Goal: Information Seeking & Learning: Check status

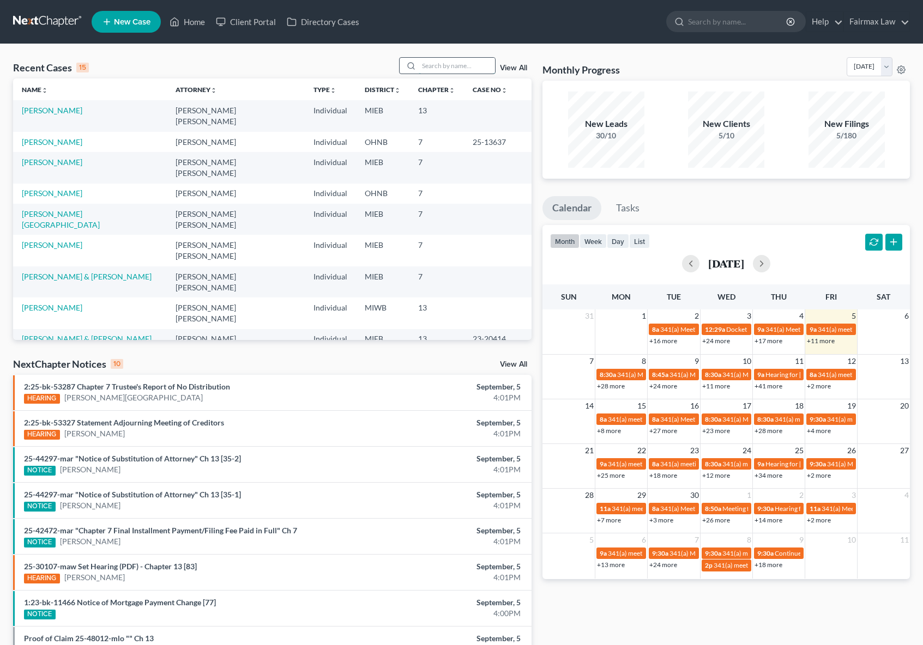
click at [433, 64] on input "search" at bounding box center [457, 66] width 76 height 16
type input "25-43130"
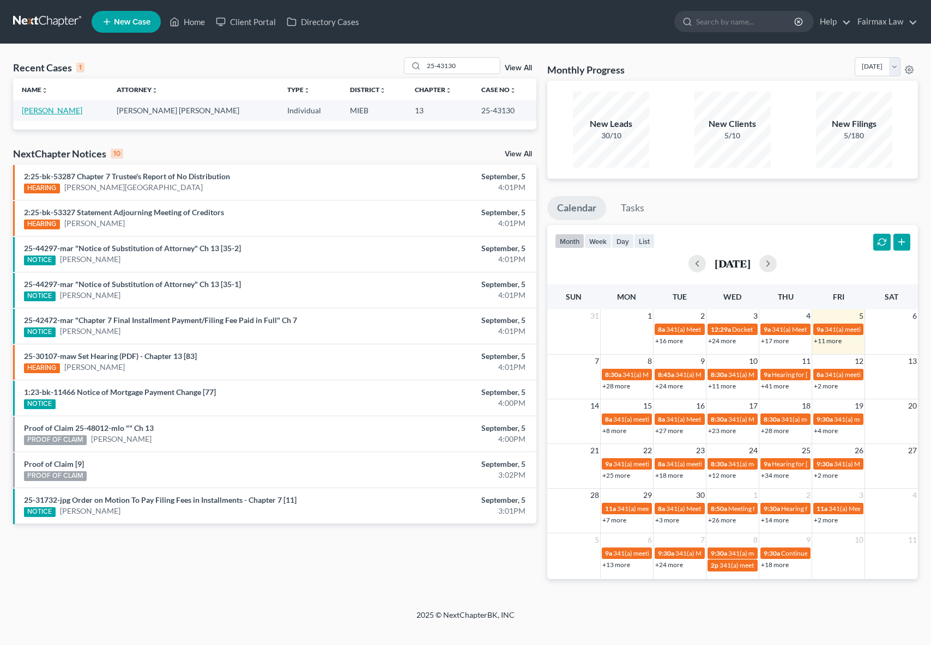
click at [54, 111] on link "[PERSON_NAME]" at bounding box center [52, 110] width 61 height 9
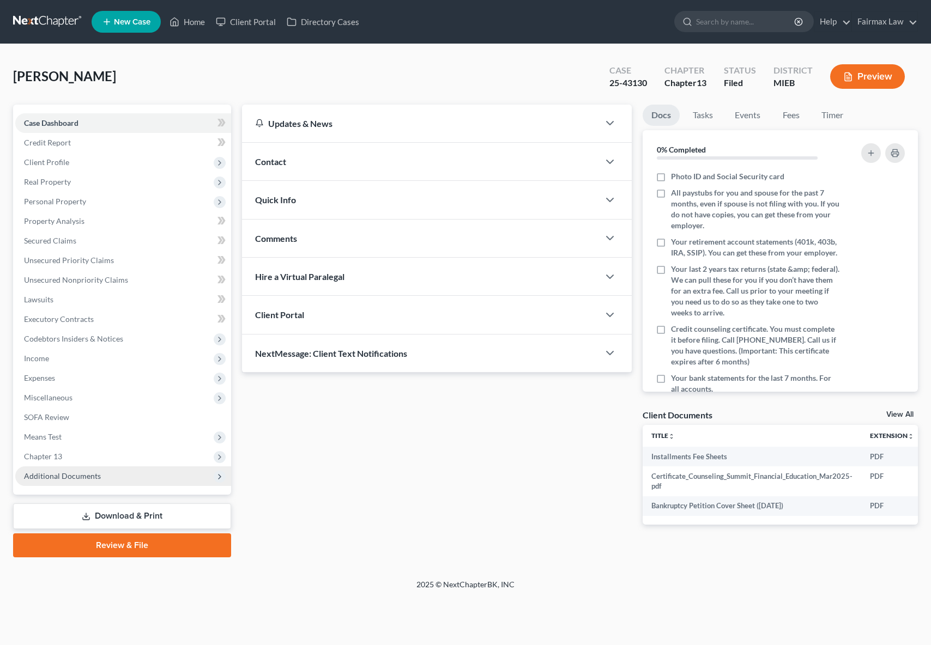
click at [87, 483] on span "Additional Documents" at bounding box center [123, 477] width 216 height 20
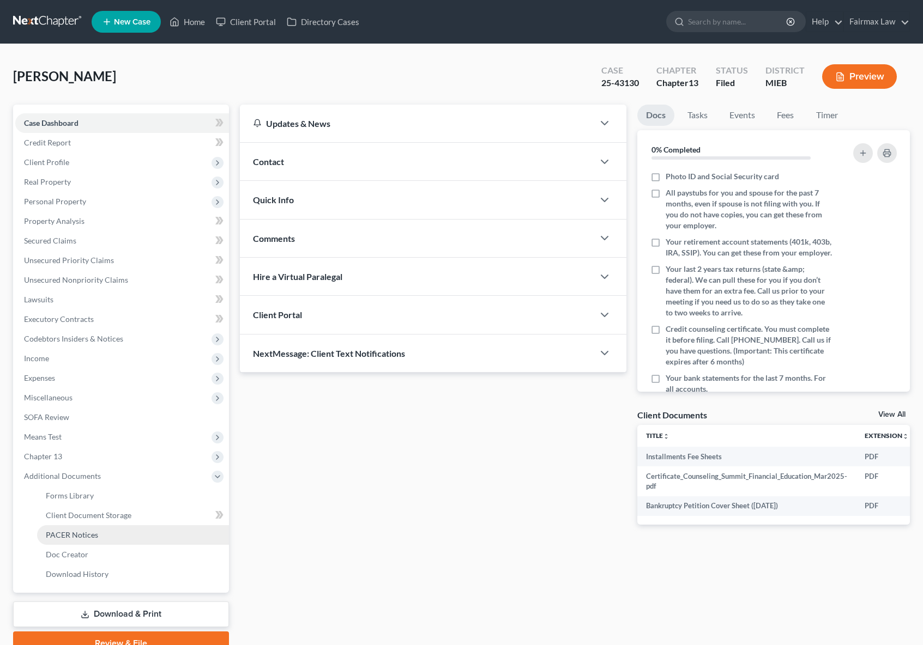
click at [93, 540] on link "PACER Notices" at bounding box center [133, 535] width 192 height 20
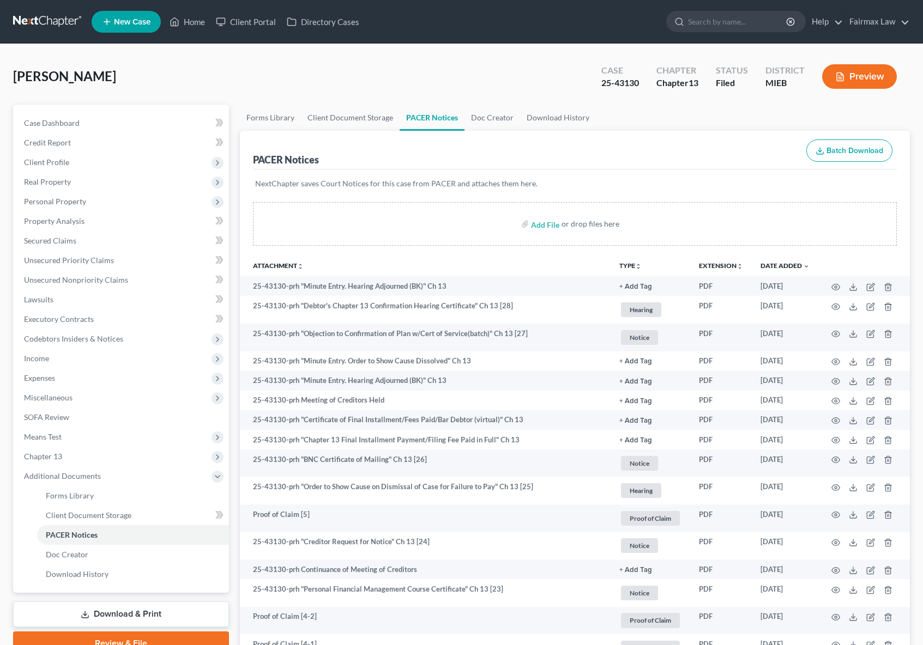
click at [857, 81] on button "Preview" at bounding box center [859, 76] width 75 height 25
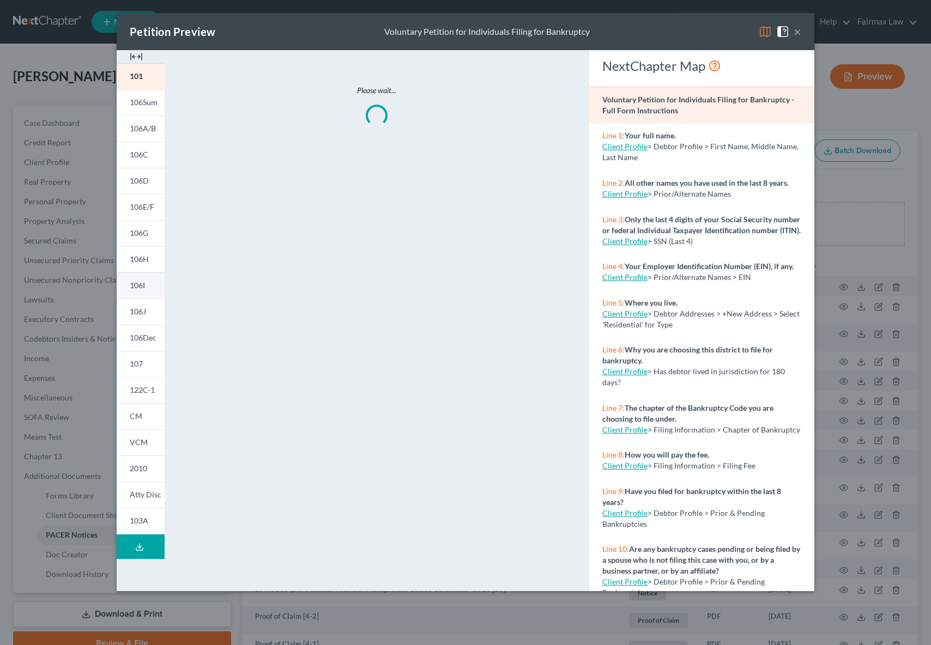
click at [138, 283] on span "106I" at bounding box center [137, 285] width 15 height 9
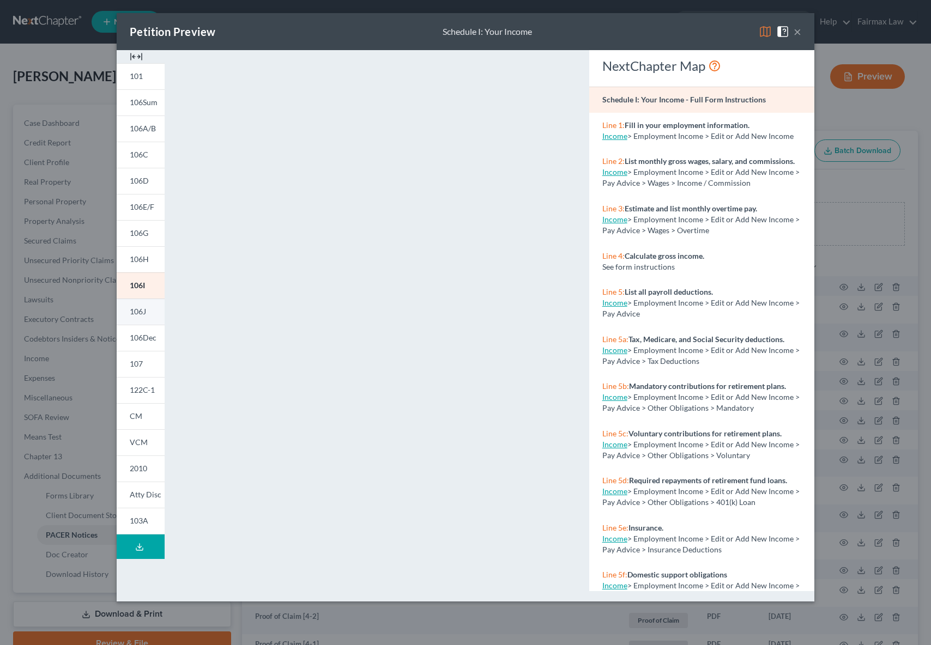
click at [141, 314] on span "106J" at bounding box center [138, 311] width 16 height 9
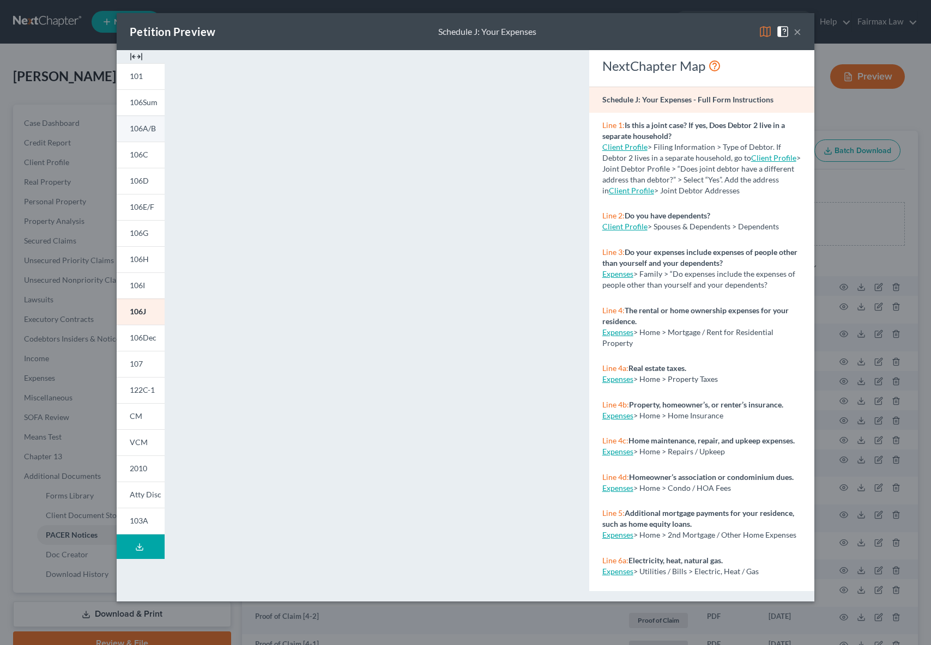
click at [152, 129] on span "106A/B" at bounding box center [143, 128] width 26 height 9
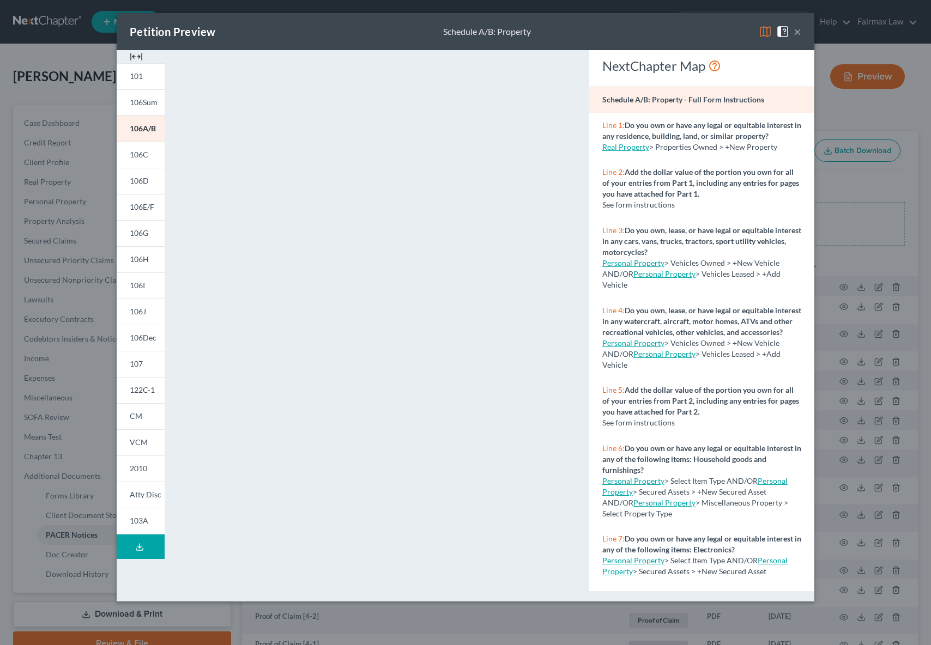
click at [801, 34] on div "Petition Preview Schedule A/B: Property ×" at bounding box center [466, 31] width 698 height 37
click at [801, 33] on button "×" at bounding box center [798, 31] width 8 height 13
